Goal: Task Accomplishment & Management: Complete application form

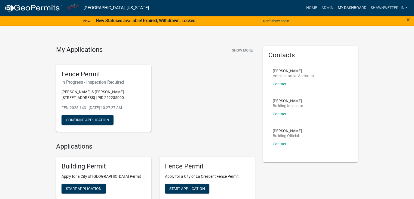
click at [342, 8] on link "My Dashboard" at bounding box center [351, 8] width 33 height 10
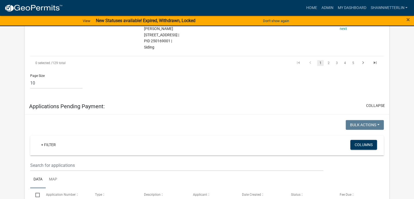
scroll to position [494, 0]
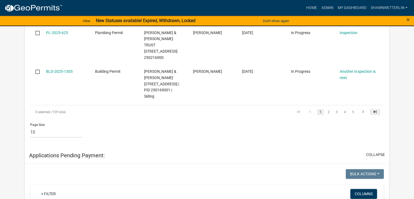
click at [376, 109] on icon "go to last page" at bounding box center [375, 112] width 7 height 7
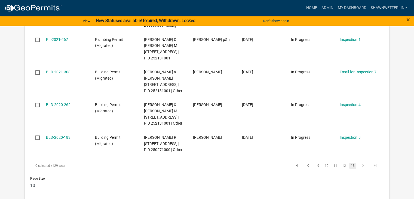
scroll to position [407, 0]
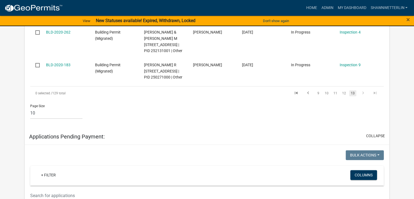
click at [344, 98] on li "12" at bounding box center [344, 92] width 9 height 9
click at [343, 96] on link "12" at bounding box center [344, 93] width 7 height 6
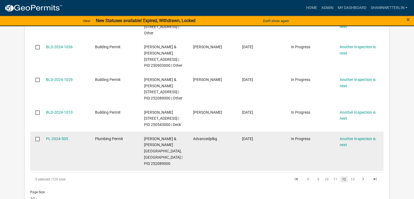
scroll to position [373, 0]
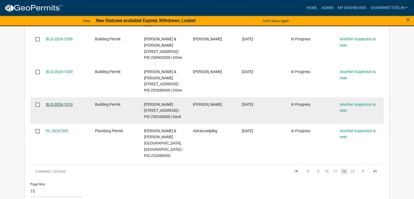
click at [59, 106] on link "BLD-2024-1010" at bounding box center [59, 104] width 27 height 4
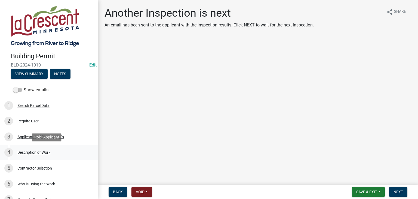
click at [48, 151] on div "Description of Work" at bounding box center [33, 152] width 33 height 4
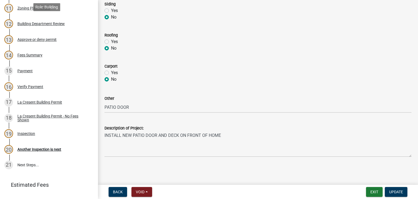
scroll to position [272, 0]
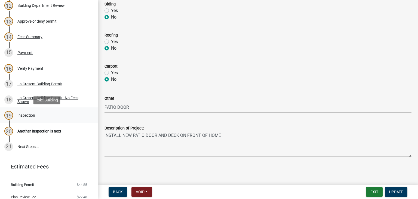
click at [28, 118] on div "19 Inspection" at bounding box center [46, 115] width 85 height 9
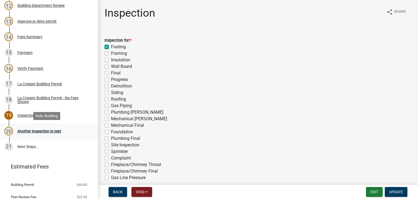
click at [51, 133] on div "Another Inspection is next" at bounding box center [39, 131] width 44 height 4
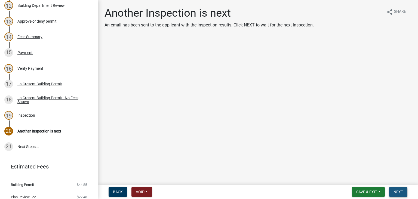
click at [393, 195] on button "Next" at bounding box center [398, 192] width 18 height 10
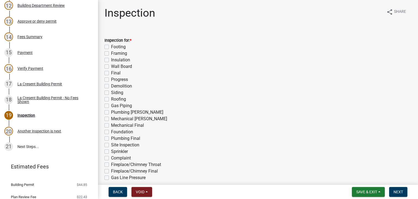
click at [111, 79] on label "Progress" at bounding box center [119, 79] width 17 height 7
click at [111, 79] on input "Progress" at bounding box center [113, 78] width 4 height 4
checkbox input "true"
checkbox input "false"
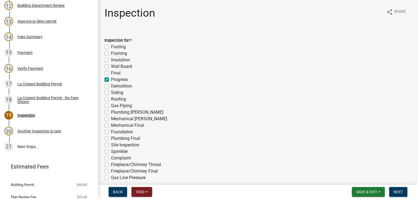
checkbox input "false"
checkbox input "true"
checkbox input "false"
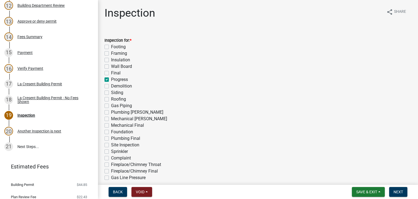
checkbox input "false"
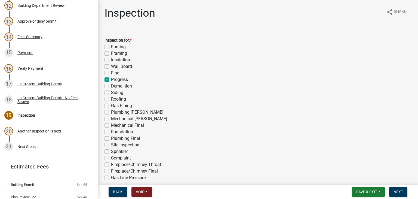
checkbox input "false"
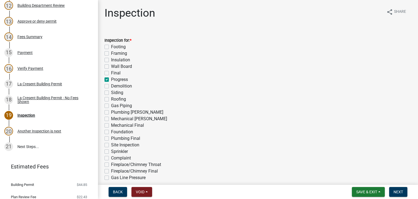
checkbox input "false"
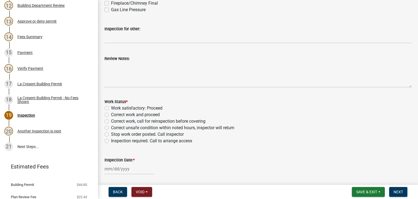
scroll to position [162, 0]
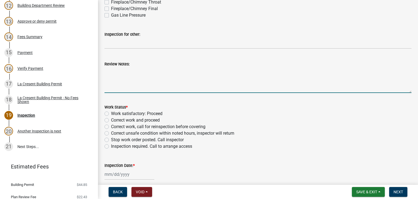
click at [150, 68] on textarea "Review Notes:" at bounding box center [258, 80] width 307 height 26
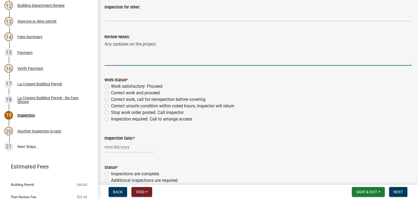
type textarea "Any updates on the project."
click at [111, 119] on label "Inspection required. Call to arrange access" at bounding box center [151, 119] width 81 height 7
click at [111, 119] on input "Inspection required. Call to arrange access" at bounding box center [113, 118] width 4 height 4
radio input "true"
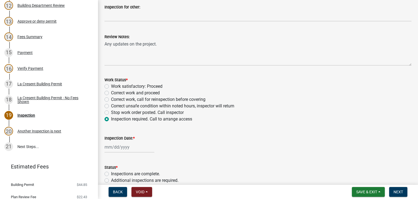
select select "8"
select select "2025"
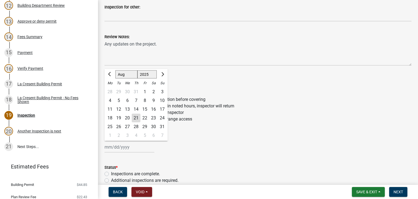
click at [120, 146] on div "[PERSON_NAME] Feb Mar Apr [PERSON_NAME][DATE] Oct Nov [DATE] 1526 1527 1528 152…" at bounding box center [130, 146] width 50 height 11
click at [137, 118] on div "21" at bounding box center [136, 118] width 9 height 9
type input "[DATE]"
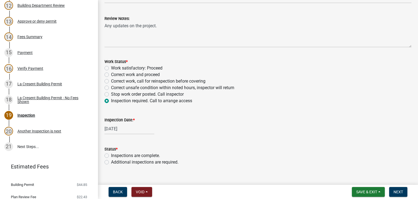
scroll to position [217, 0]
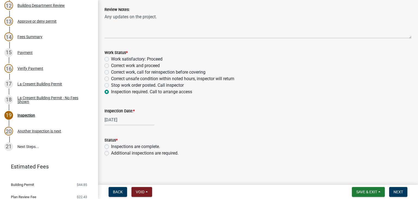
click at [111, 153] on label "Additional inspections are required." at bounding box center [145, 153] width 68 height 7
click at [111, 153] on input "Additional inspections are required." at bounding box center [113, 152] width 4 height 4
radio input "true"
click at [396, 190] on span "Next" at bounding box center [399, 192] width 10 height 4
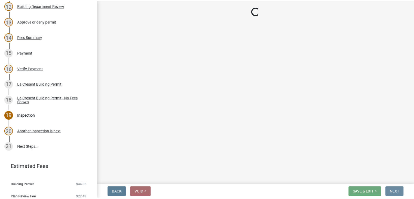
scroll to position [0, 0]
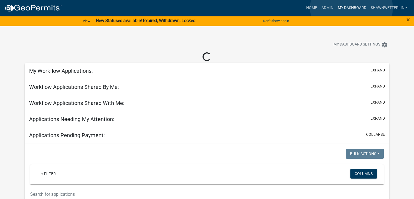
click at [352, 8] on link "My Dashboard" at bounding box center [351, 8] width 33 height 10
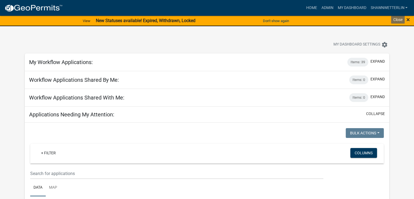
click at [408, 20] on span "×" at bounding box center [409, 20] width 4 height 8
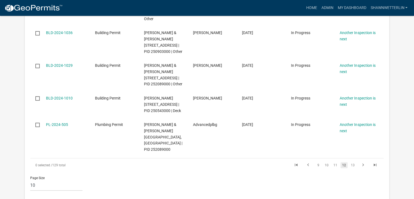
scroll to position [463, 0]
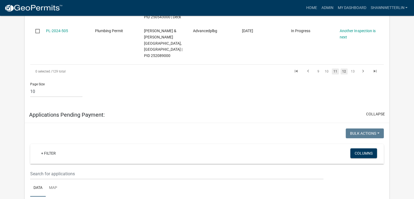
click at [335, 74] on link "11" at bounding box center [335, 71] width 7 height 6
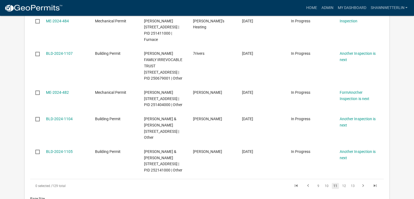
scroll to position [339, 0]
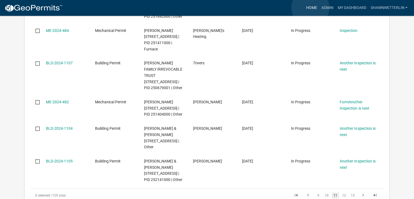
click at [310, 8] on link "Home" at bounding box center [311, 8] width 15 height 10
